Goal: Transaction & Acquisition: Book appointment/travel/reservation

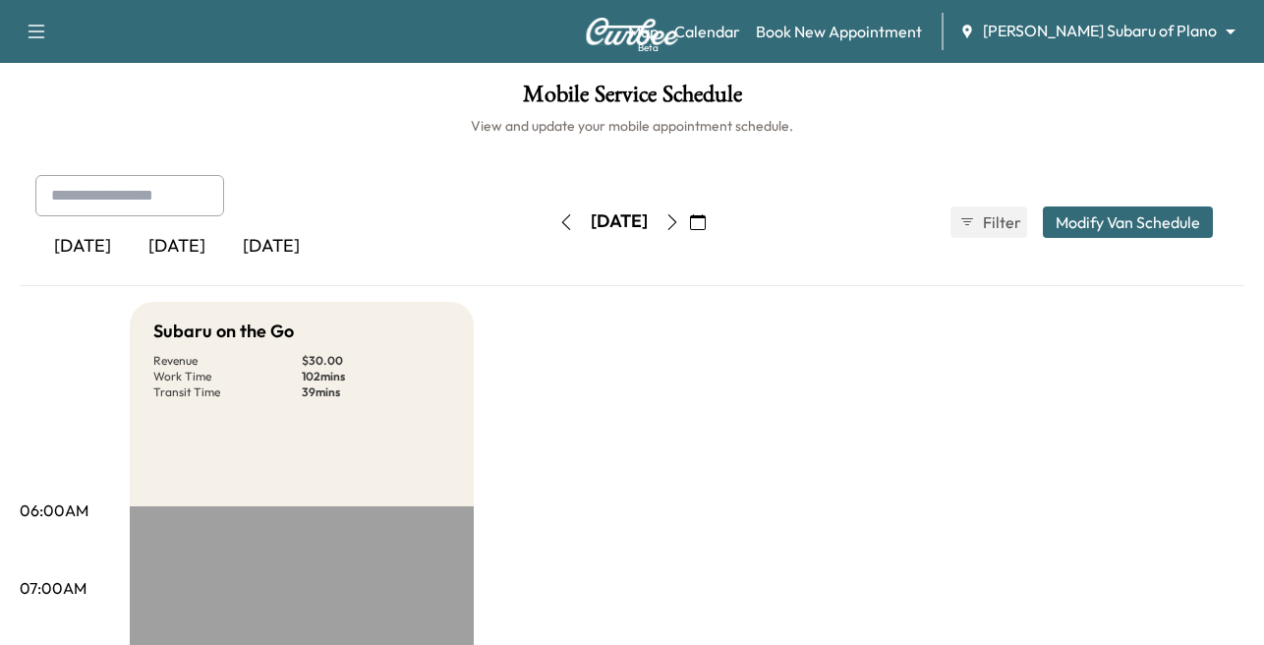
click at [1139, 21] on body "Support Log Out Map Beta Calendar Book New Appointment [PERSON_NAME] Subaru of …" at bounding box center [632, 322] width 1264 height 645
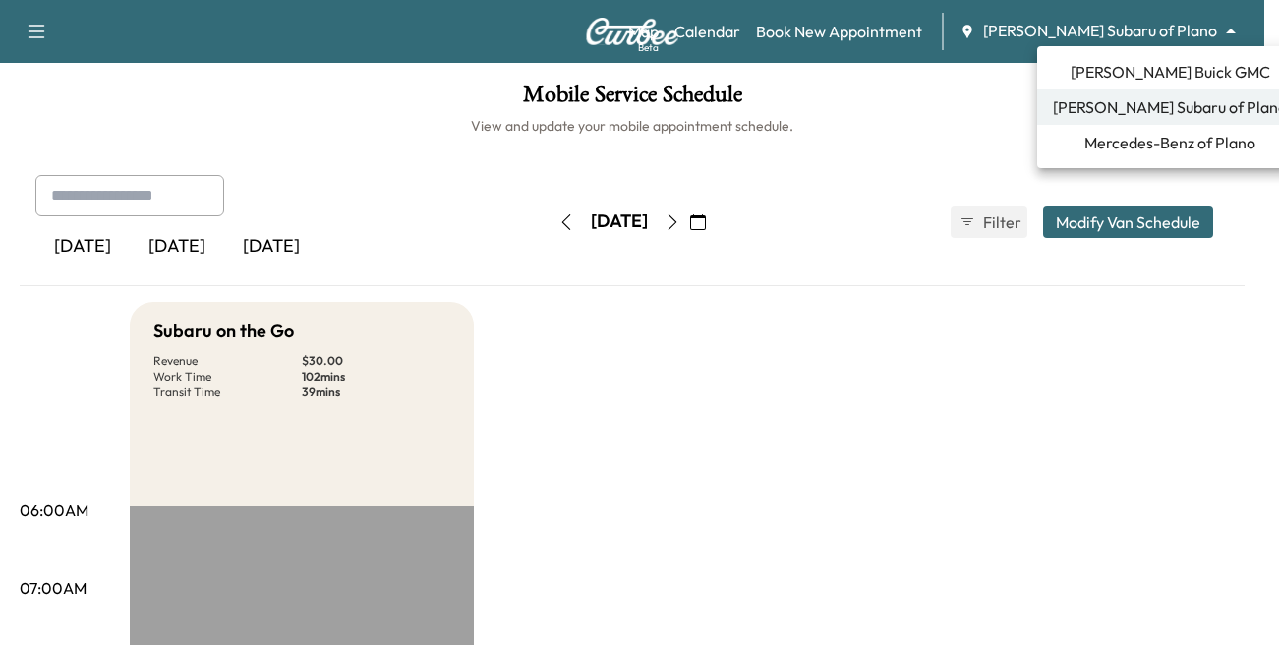
click at [1099, 146] on span "Mercedes-Benz of Plano" at bounding box center [1169, 143] width 171 height 24
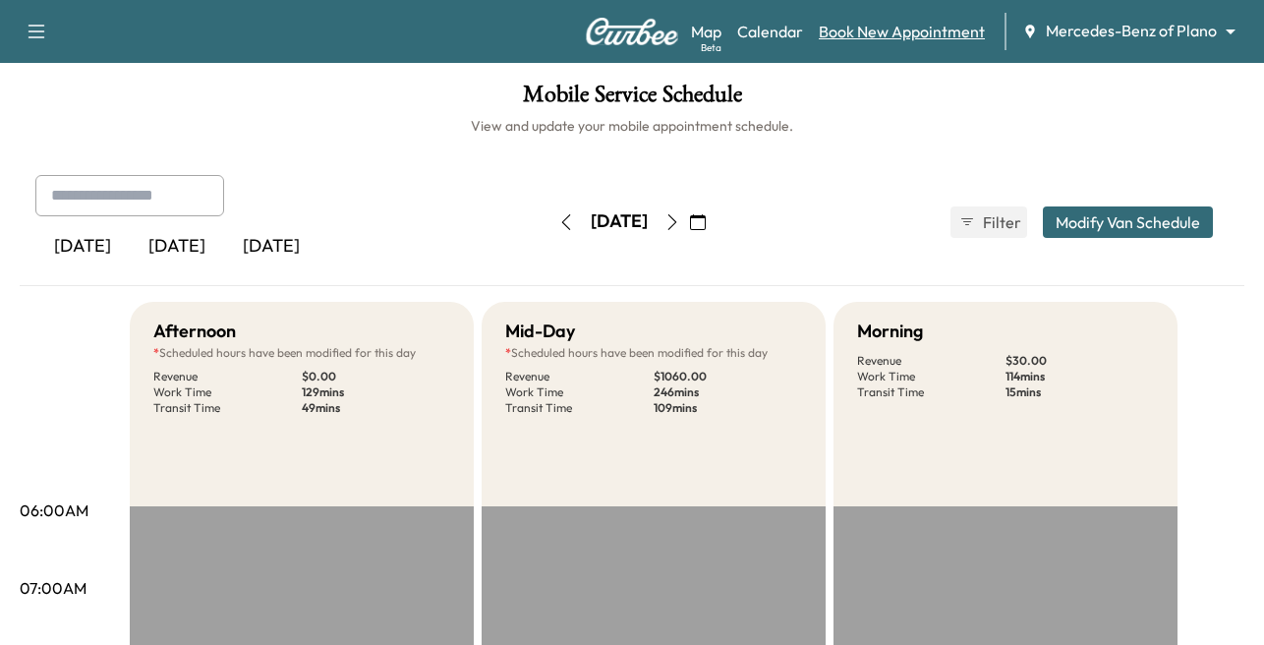
click at [859, 35] on link "Book New Appointment" at bounding box center [902, 32] width 166 height 24
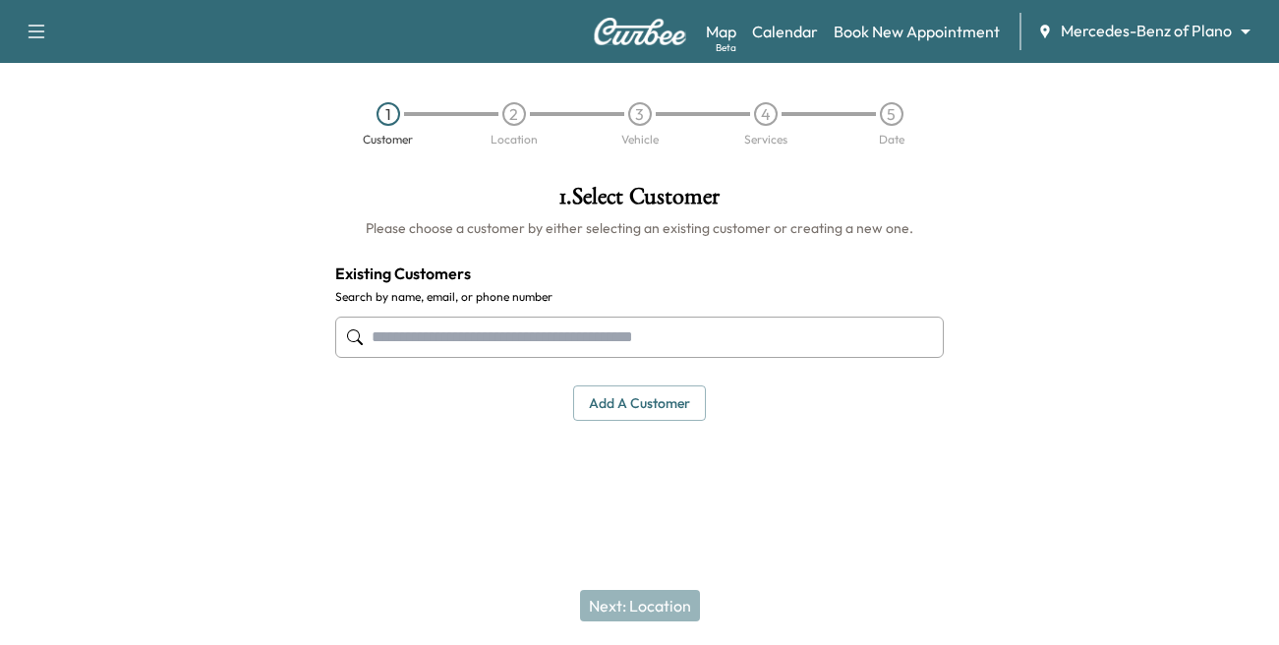
click at [544, 323] on input "text" at bounding box center [639, 337] width 609 height 41
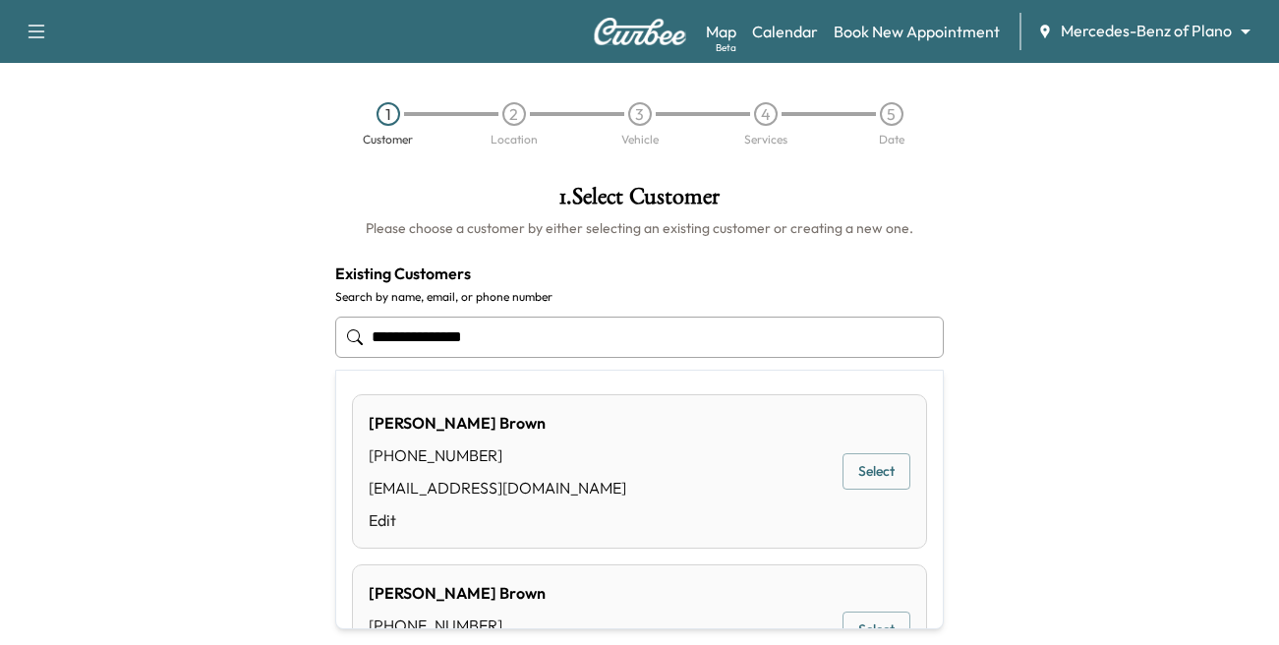
type input "**********"
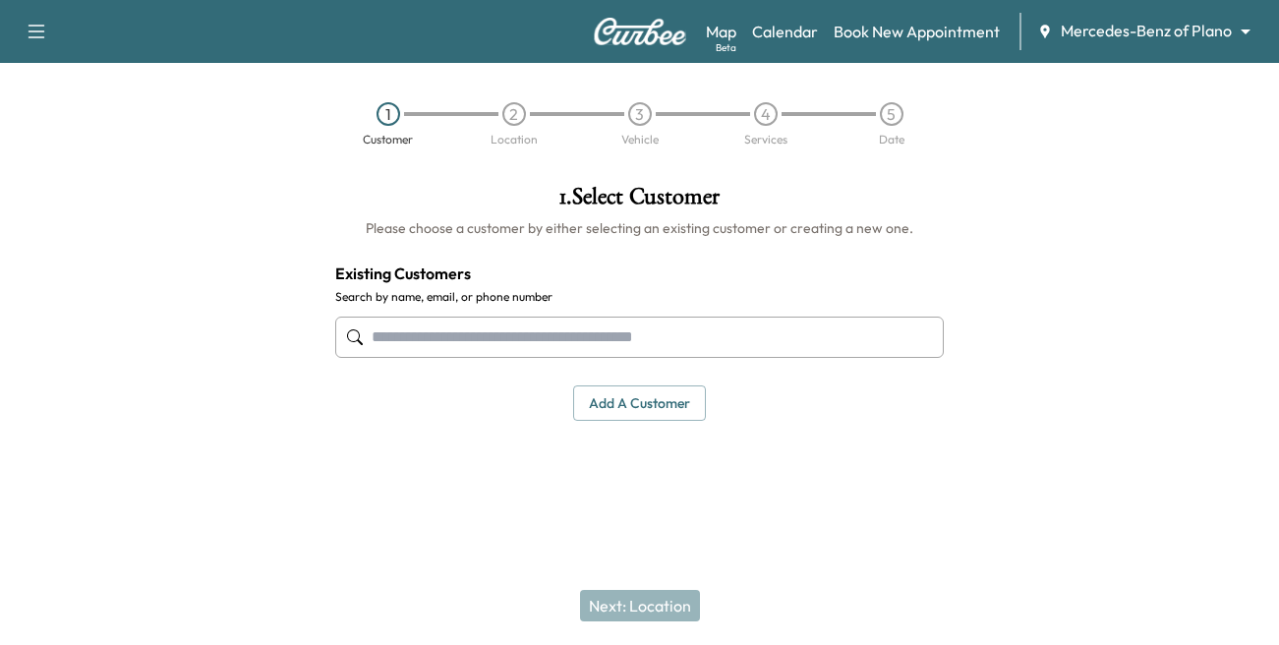
click at [506, 327] on input "text" at bounding box center [639, 337] width 609 height 41
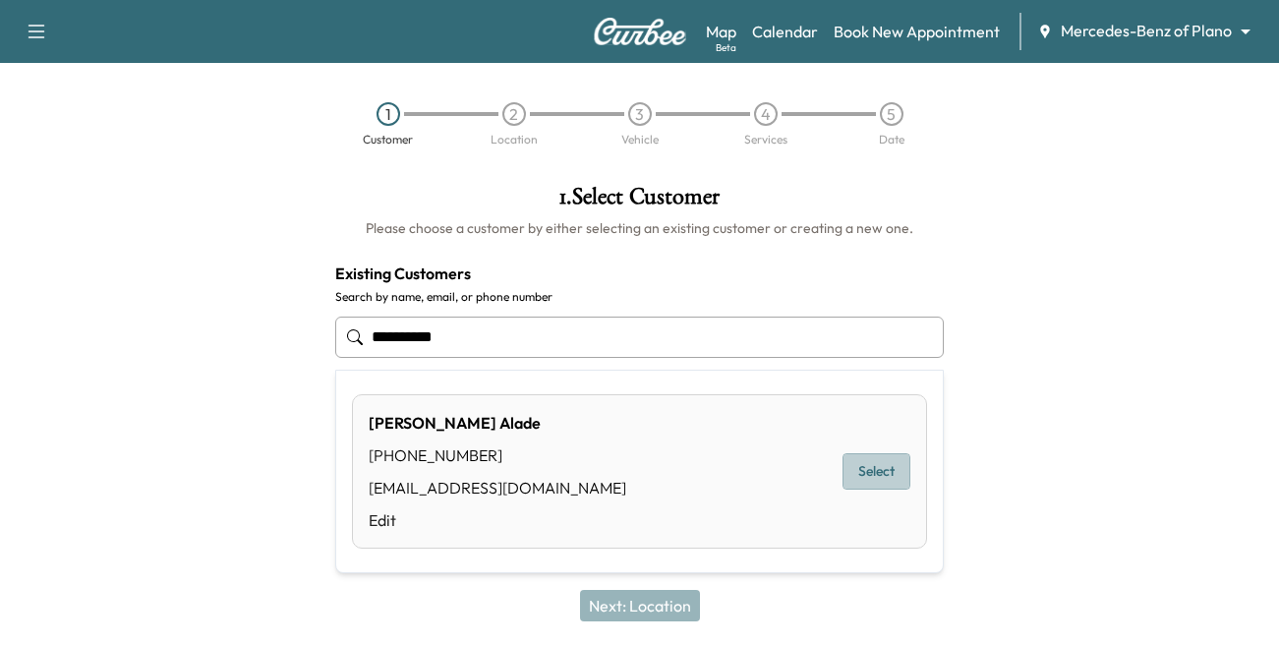
click at [870, 472] on button "Select" at bounding box center [877, 471] width 68 height 36
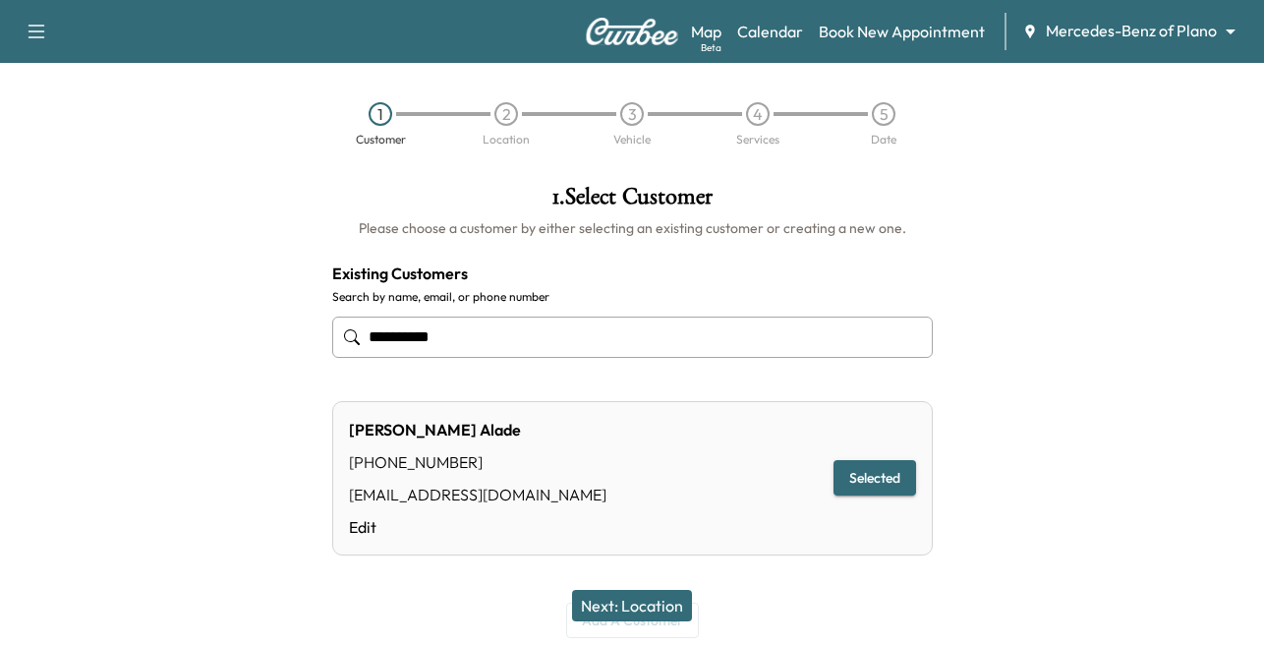
type input "**********"
click at [644, 601] on button "Next: Location" at bounding box center [632, 605] width 120 height 31
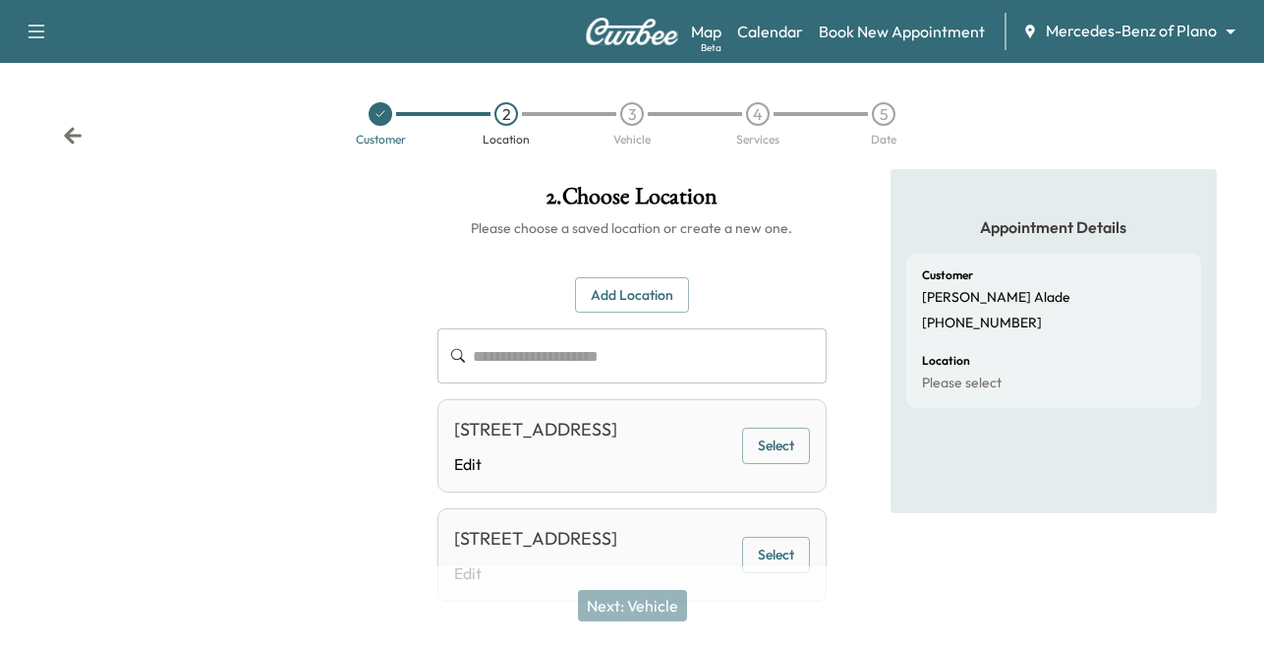
click at [772, 456] on button "Select" at bounding box center [776, 446] width 68 height 36
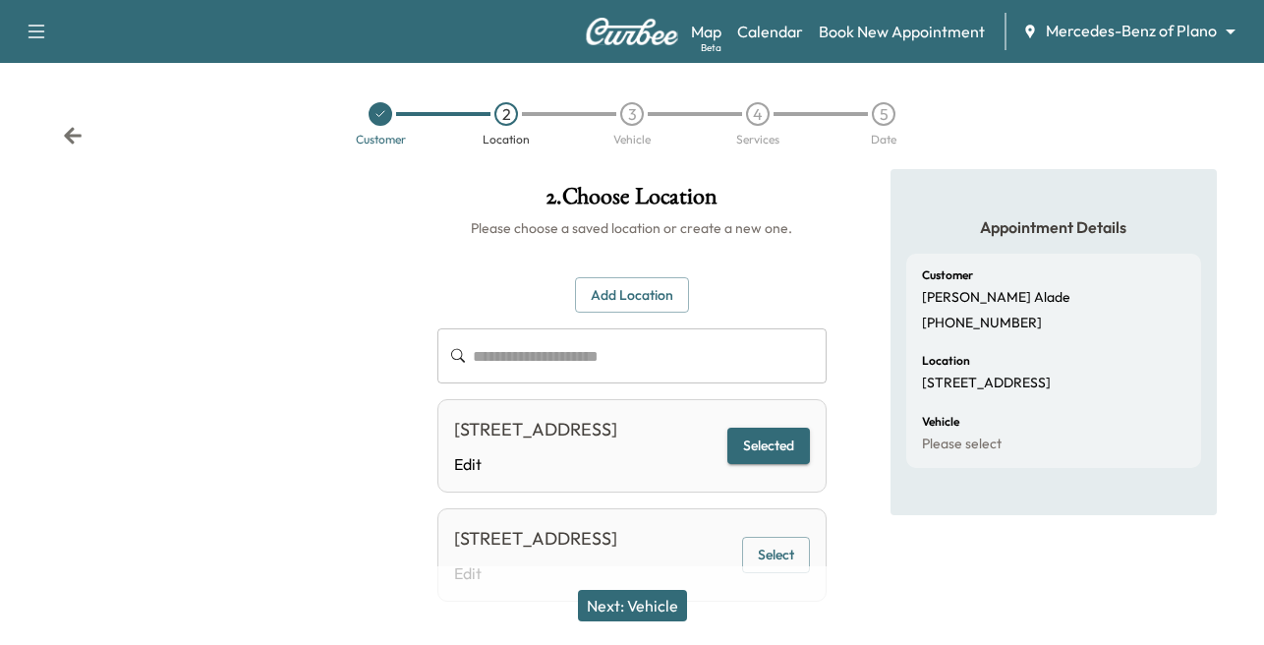
click at [633, 598] on button "Next: Vehicle" at bounding box center [632, 605] width 109 height 31
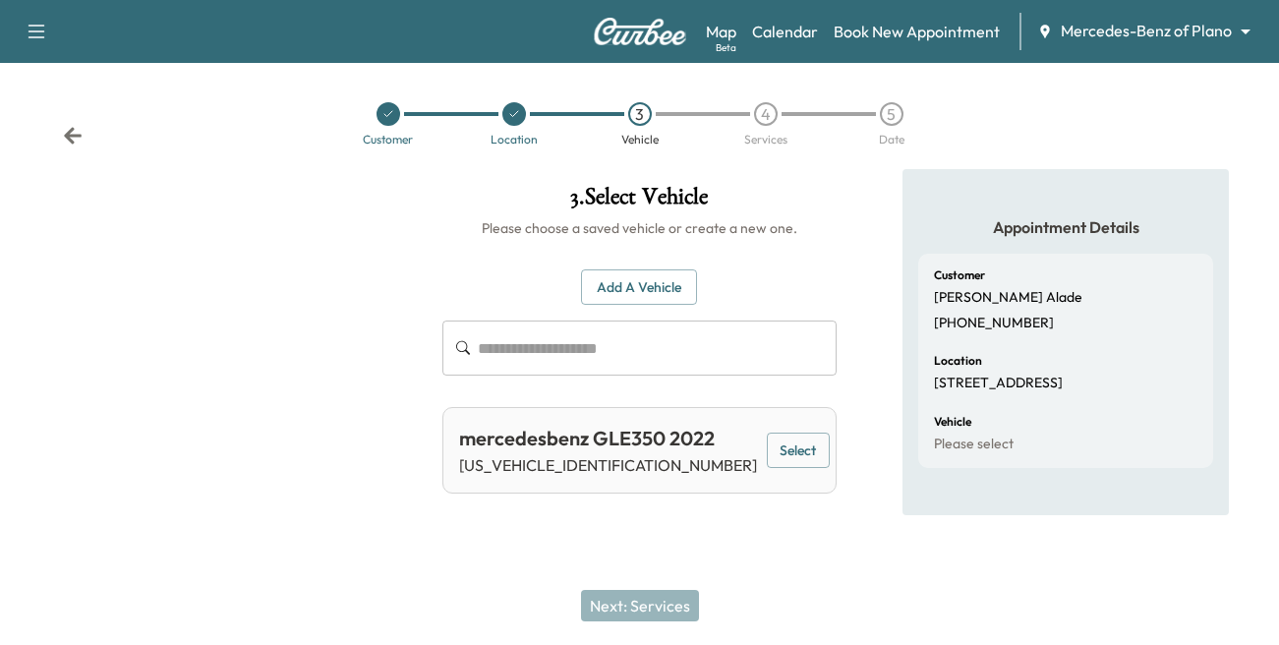
click at [797, 454] on button "Select" at bounding box center [798, 451] width 63 height 36
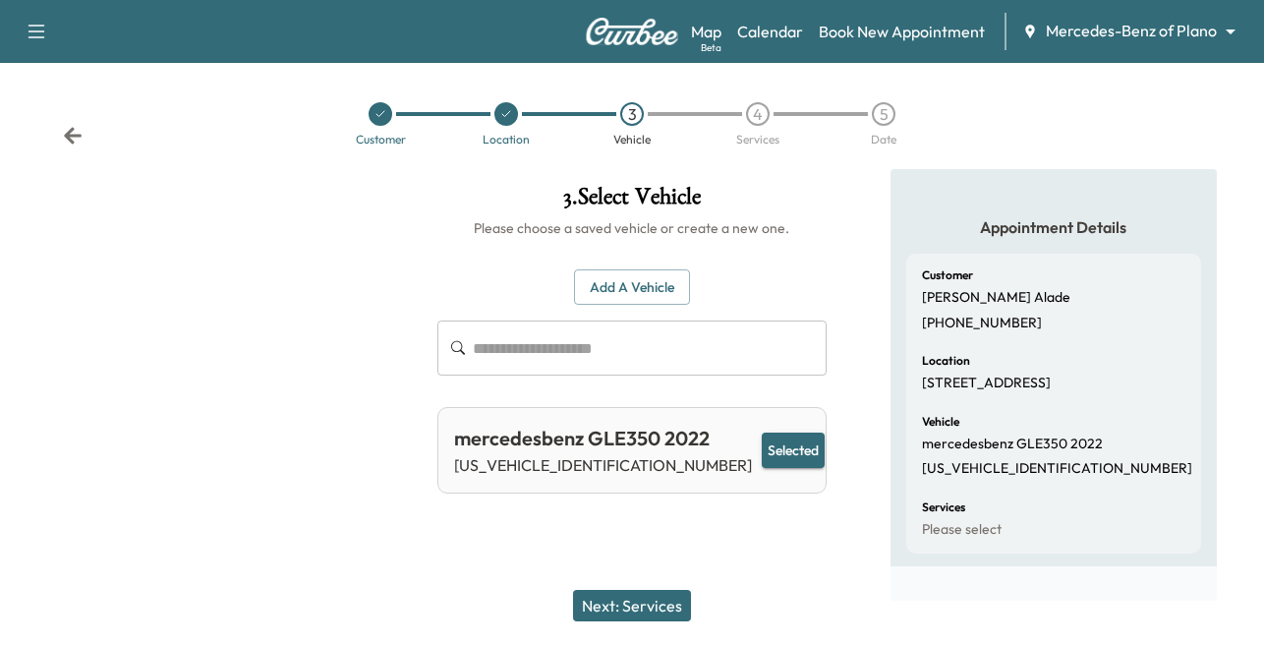
drag, startPoint x: 628, startPoint y: 605, endPoint x: 622, endPoint y: 592, distance: 14.1
click at [621, 595] on button "Next: Services" at bounding box center [632, 605] width 118 height 31
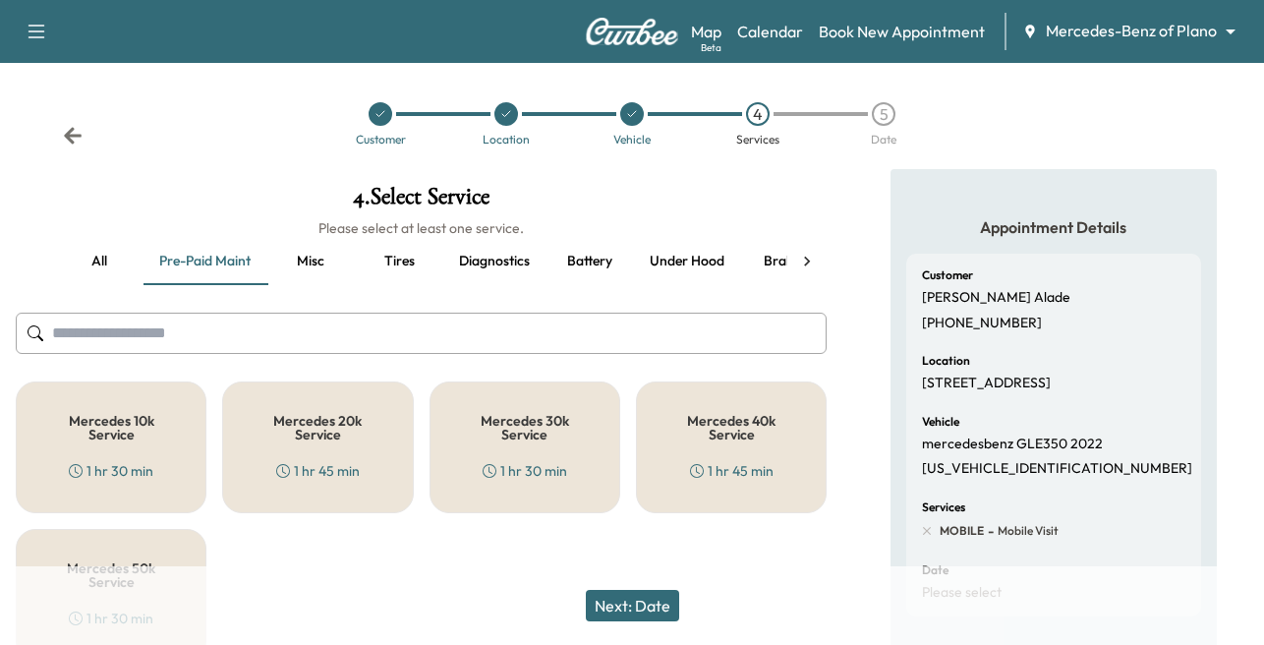
click at [759, 430] on h5 "Mercedes 40k Service" at bounding box center [732, 428] width 126 height 28
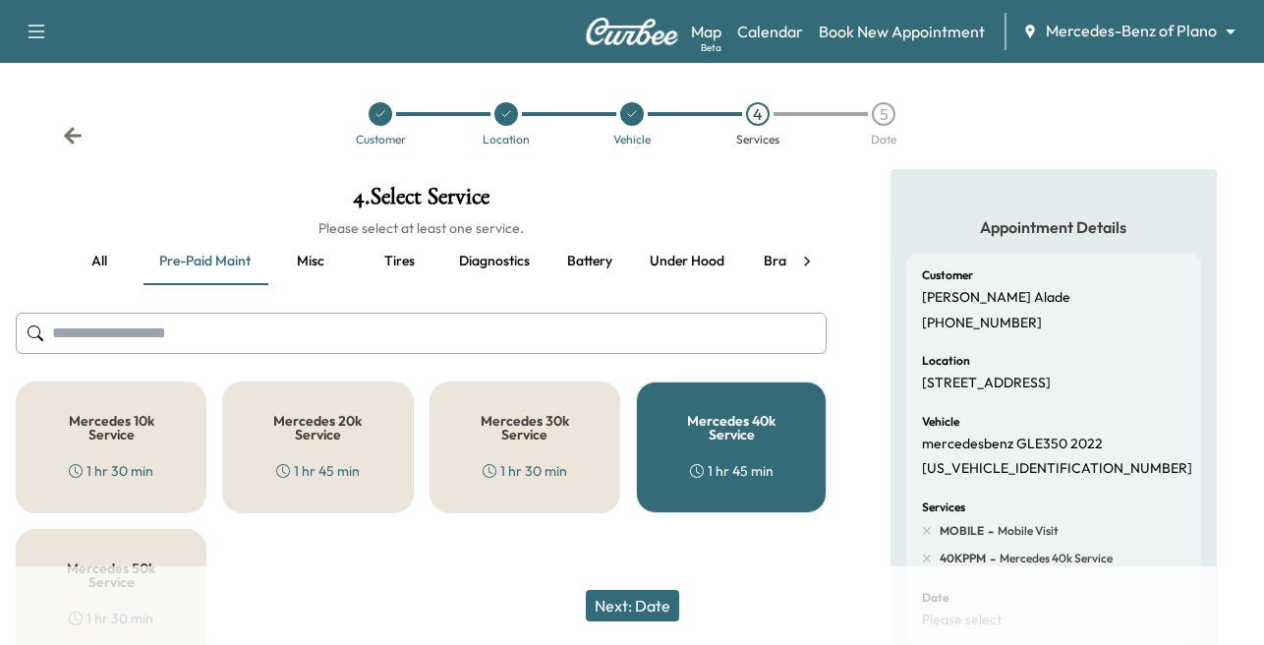
click at [640, 608] on button "Next: Date" at bounding box center [632, 605] width 93 height 31
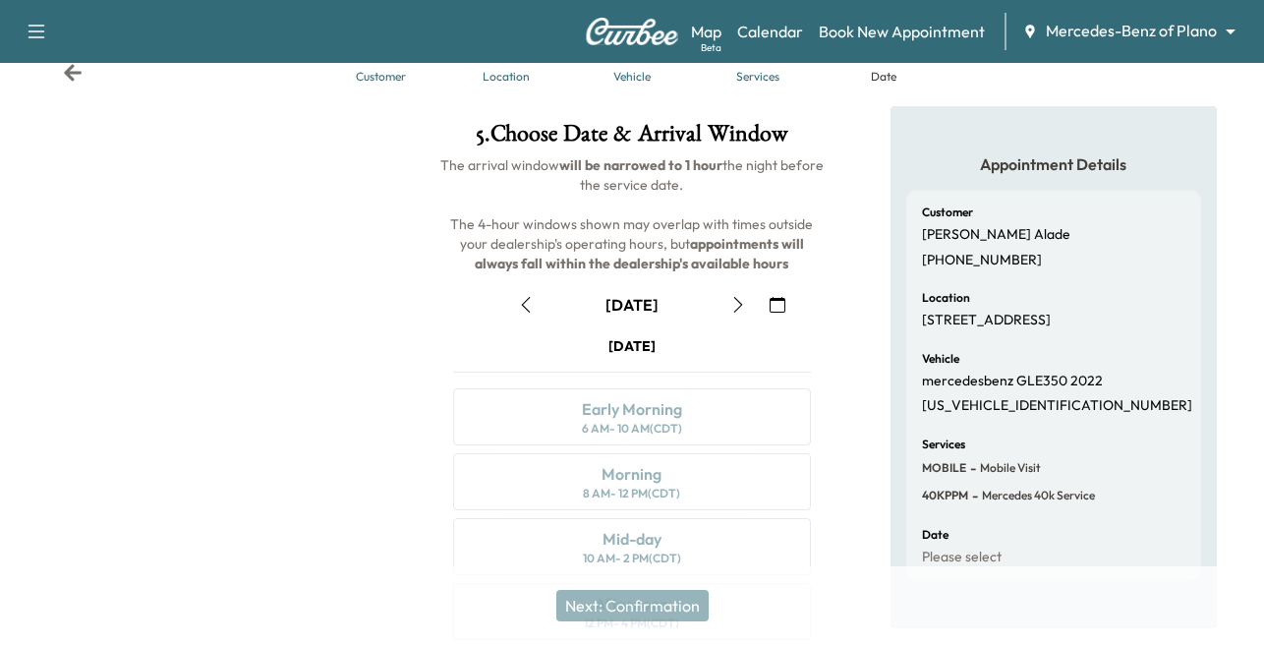
scroll to position [98, 0]
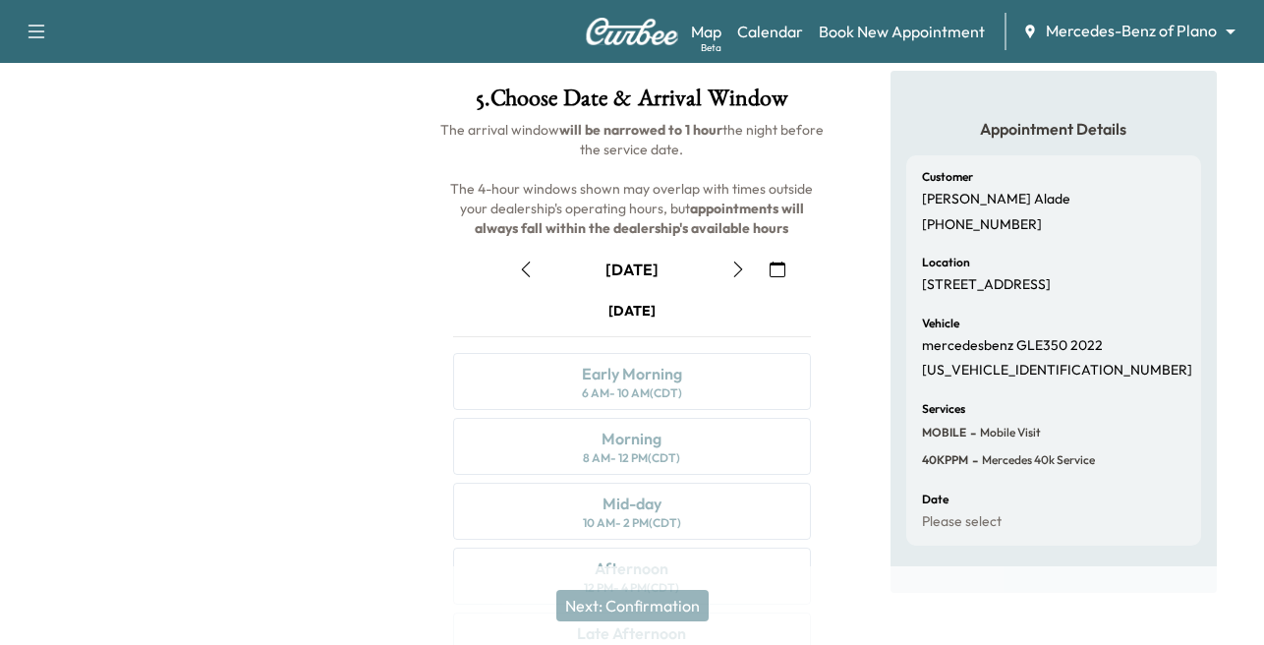
click at [735, 267] on icon "button" at bounding box center [739, 270] width 16 height 16
click at [734, 268] on icon "button" at bounding box center [739, 270] width 16 height 16
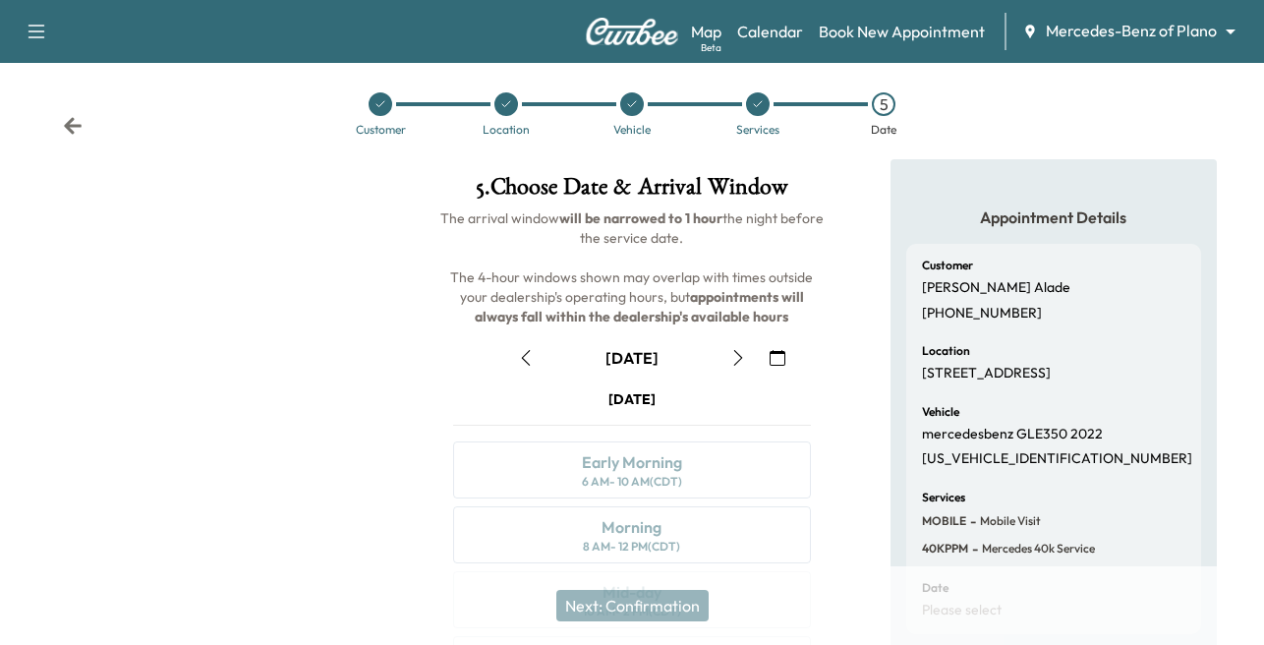
scroll to position [0, 0]
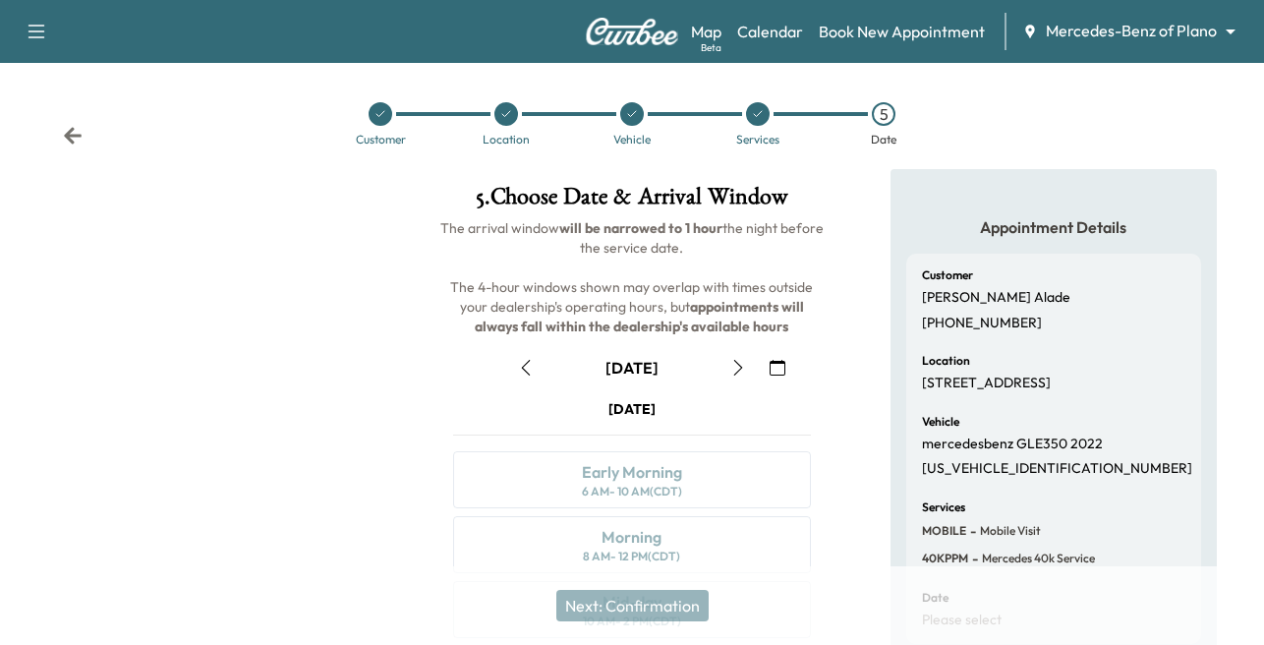
click at [746, 367] on button "button" at bounding box center [738, 367] width 33 height 31
click at [743, 367] on icon "button" at bounding box center [739, 368] width 16 height 16
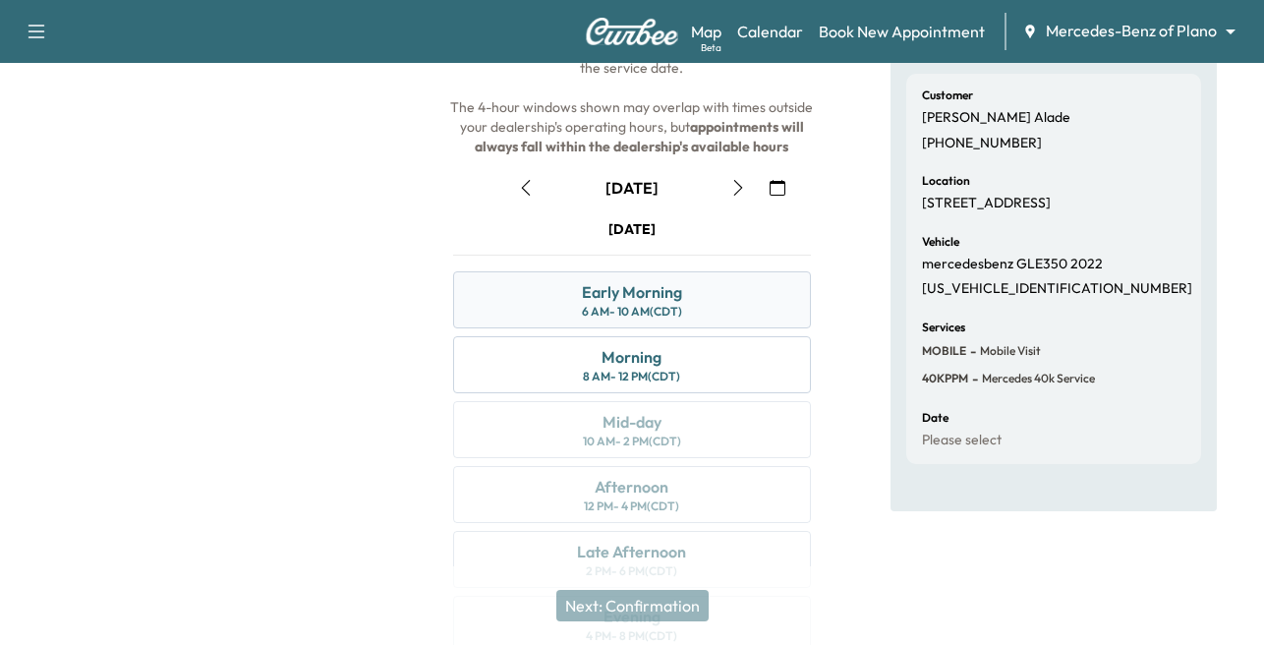
scroll to position [197, 0]
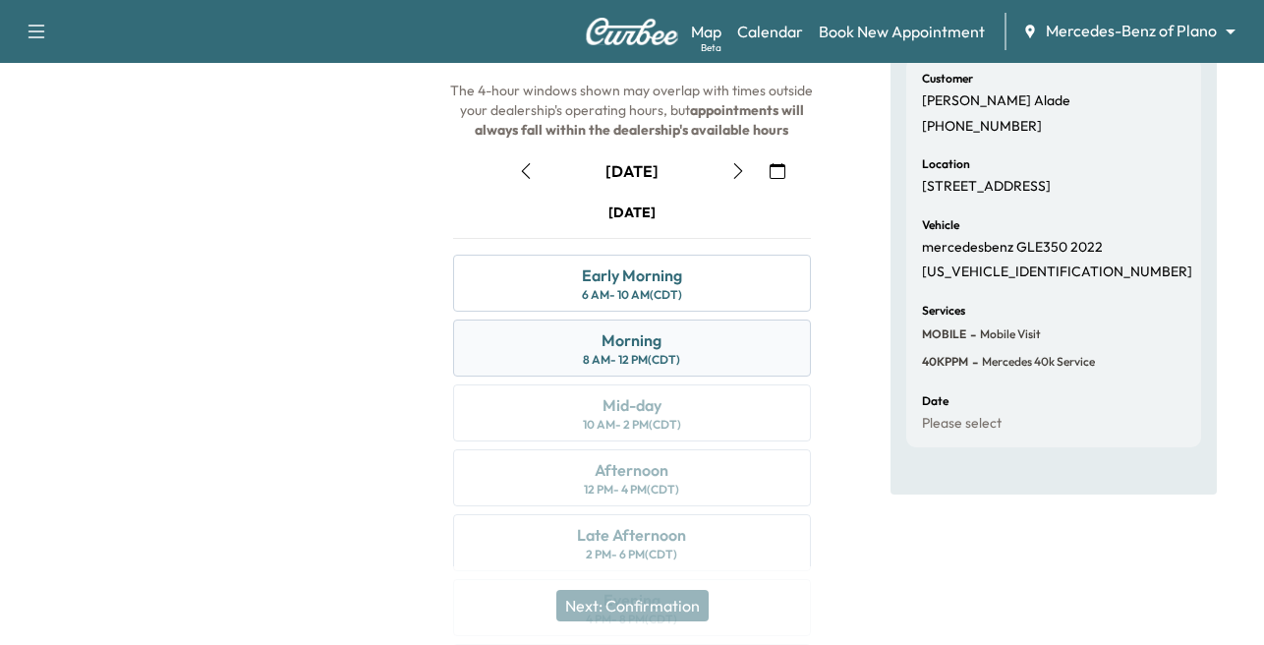
click at [644, 346] on div "Morning" at bounding box center [632, 340] width 60 height 24
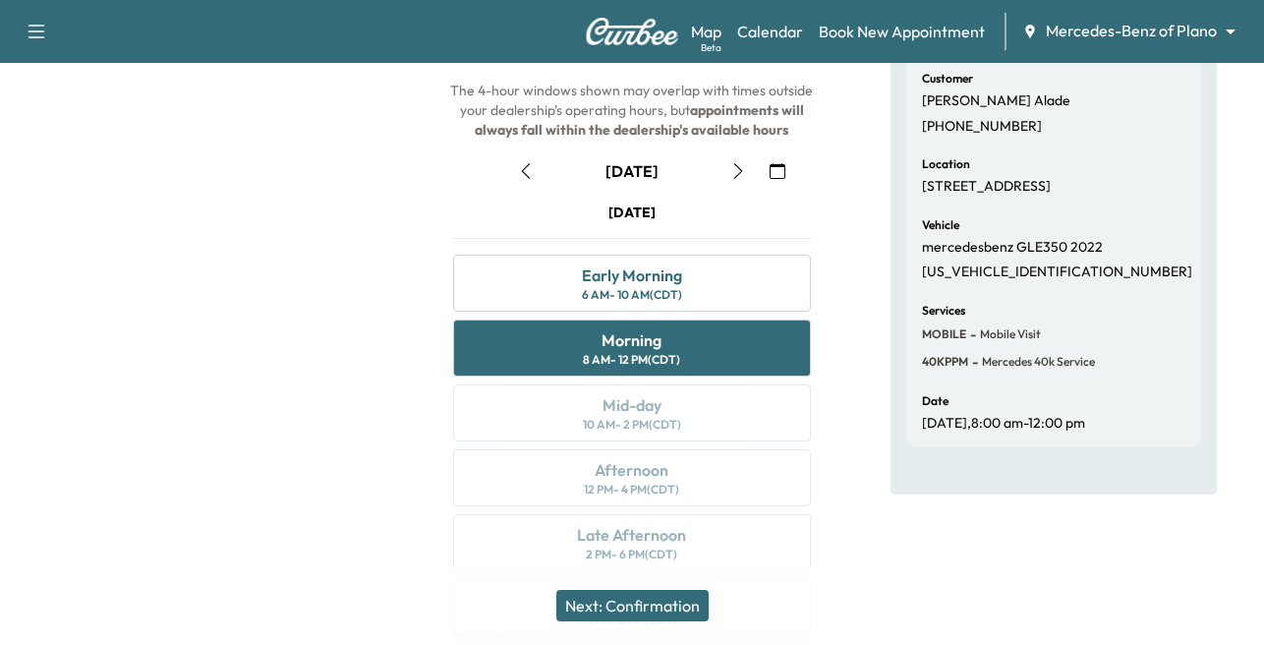
click at [621, 602] on button "Next: Confirmation" at bounding box center [632, 605] width 152 height 31
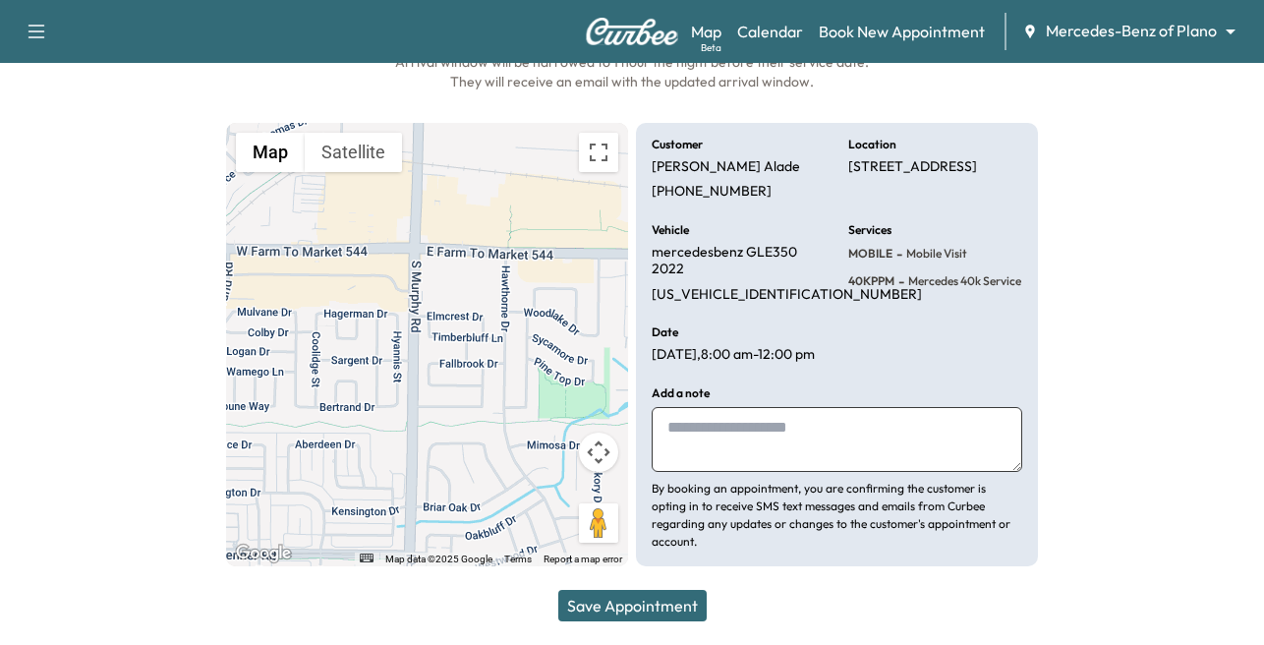
click at [620, 595] on button "Save Appointment" at bounding box center [632, 605] width 148 height 31
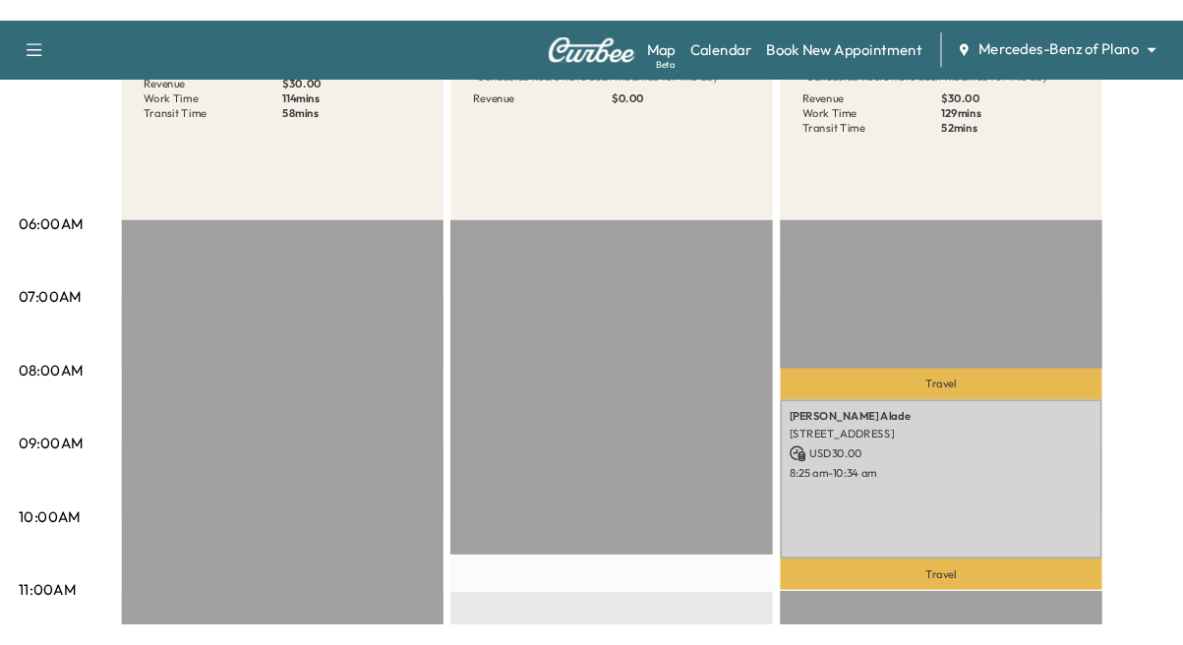
scroll to position [295, 0]
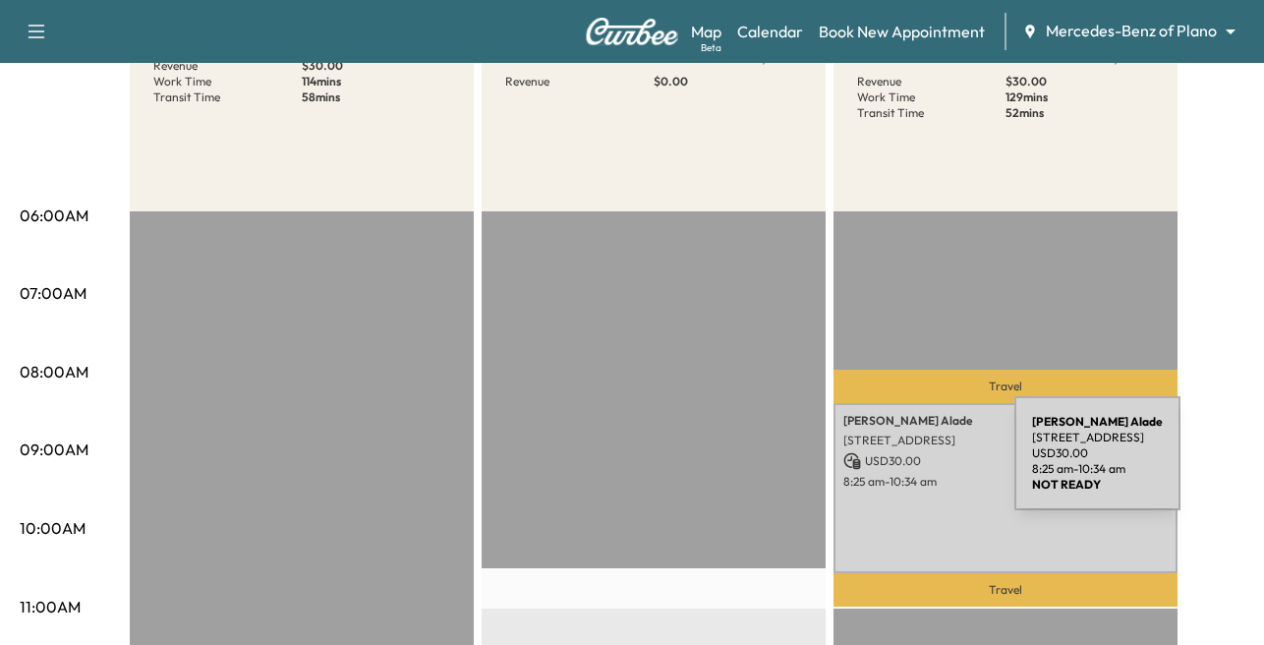
click at [867, 465] on p "USD 30.00" at bounding box center [1006, 461] width 324 height 18
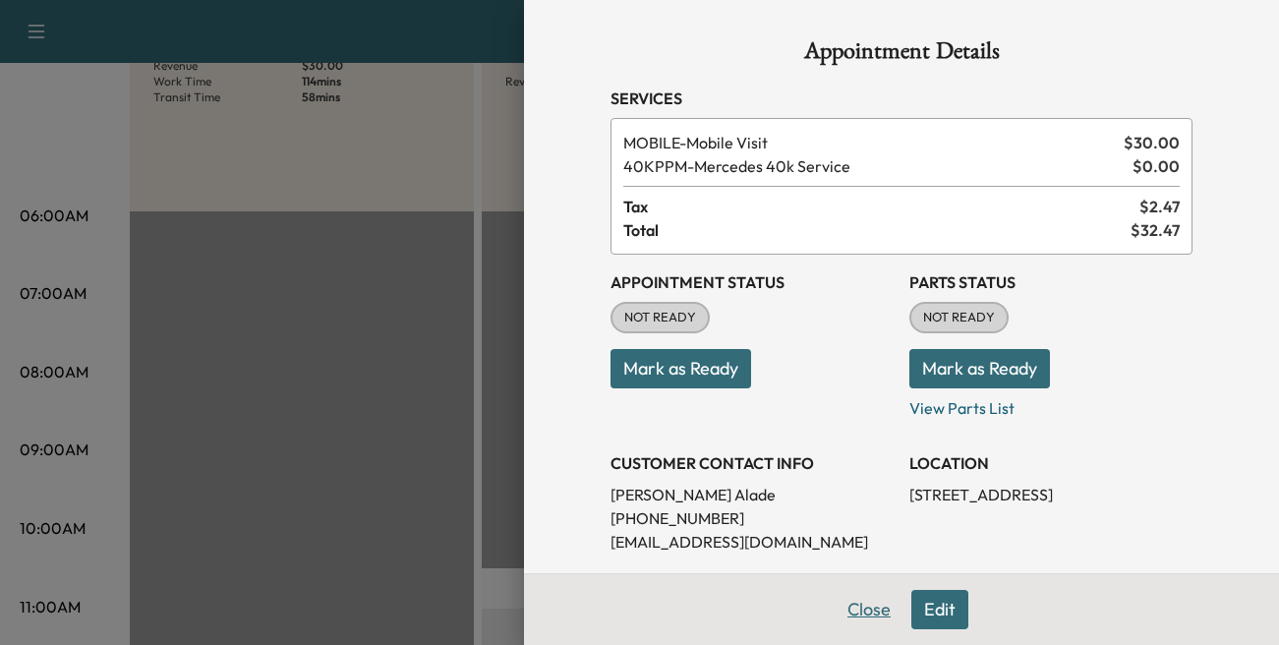
click at [856, 602] on button "Close" at bounding box center [869, 609] width 69 height 39
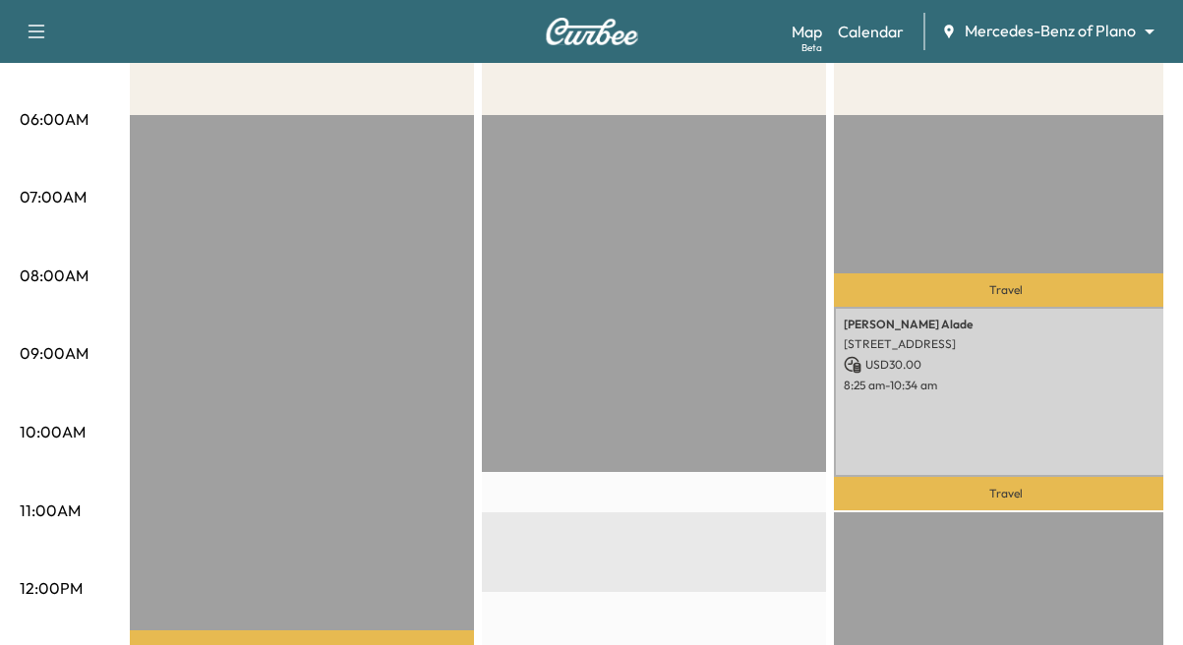
scroll to position [393, 0]
